Goal: Check status

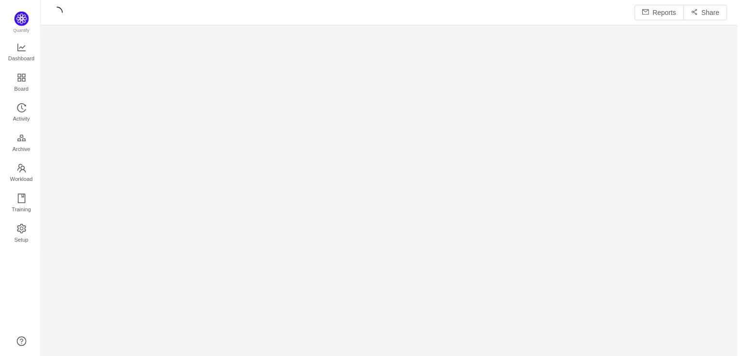
scroll to position [343, 679]
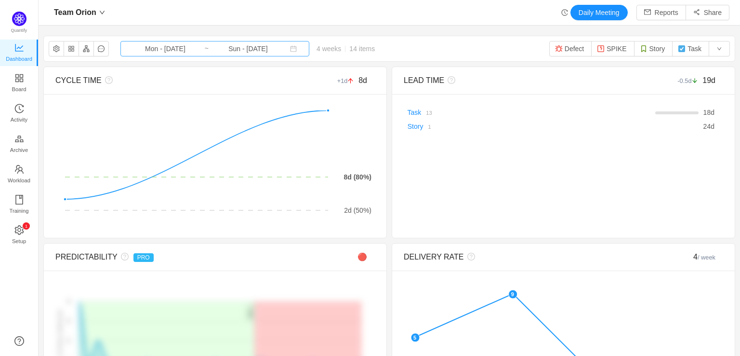
click at [156, 50] on input "Mon - [DATE]" at bounding box center [165, 48] width 78 height 11
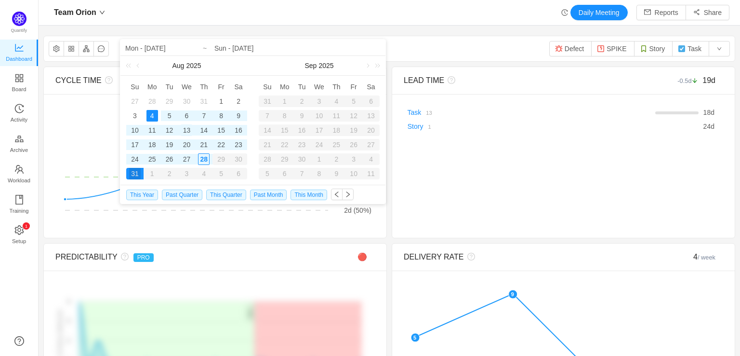
click at [185, 126] on div "13" at bounding box center [187, 130] width 12 height 12
click at [173, 159] on div "26" at bounding box center [170, 159] width 12 height 12
type input "Wed - [DATE]"
type input "Tue - [DATE]"
